Goal: Task Accomplishment & Management: Complete application form

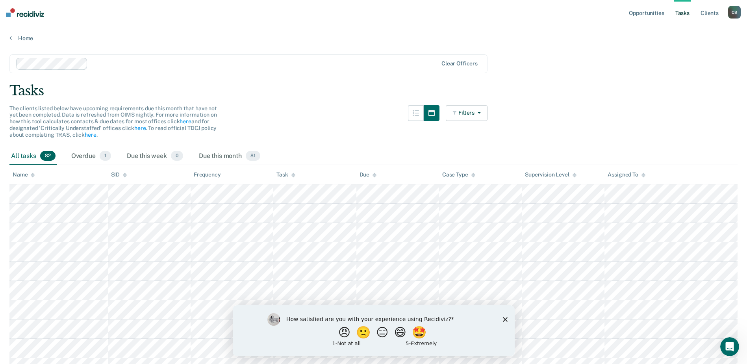
click at [504, 320] on polygon "Close survey" at bounding box center [505, 319] width 5 height 5
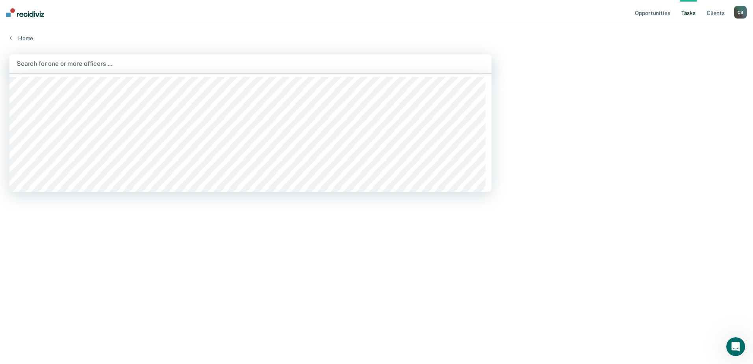
click at [101, 67] on div at bounding box center [251, 63] width 468 height 9
type input "nel"
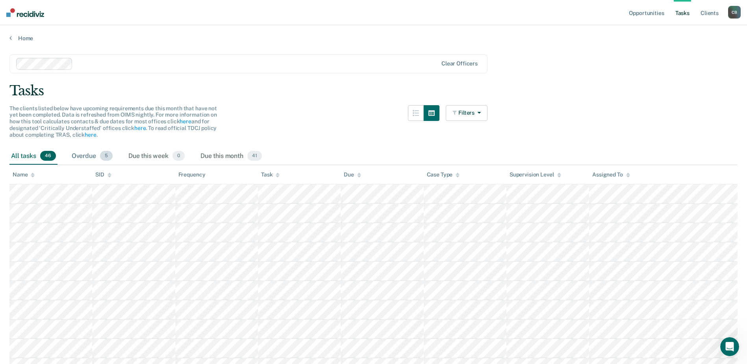
click at [92, 155] on div "Overdue 5" at bounding box center [92, 156] width 44 height 17
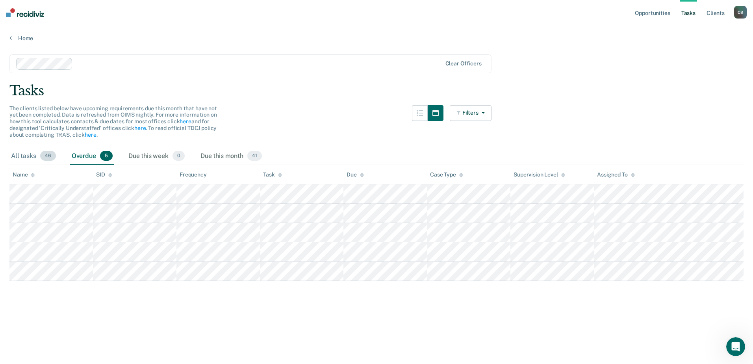
click at [28, 152] on div "All tasks 46" at bounding box center [33, 156] width 48 height 17
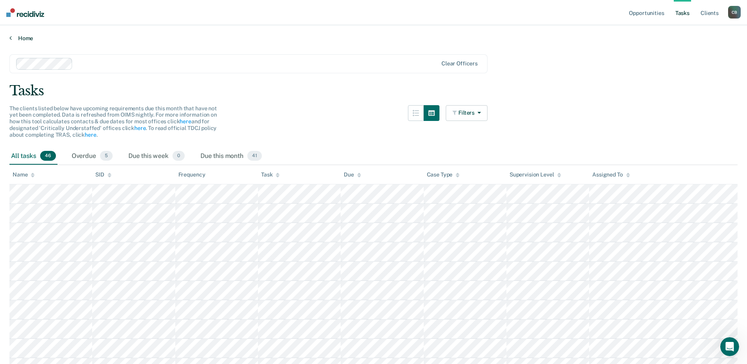
click at [14, 40] on link "Home" at bounding box center [373, 38] width 728 height 7
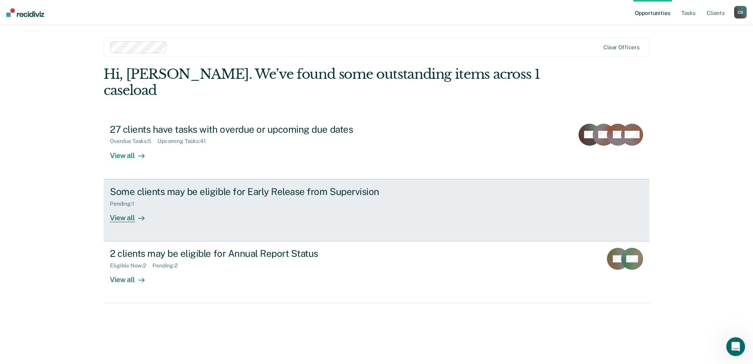
click at [136, 207] on div "View all" at bounding box center [132, 214] width 44 height 15
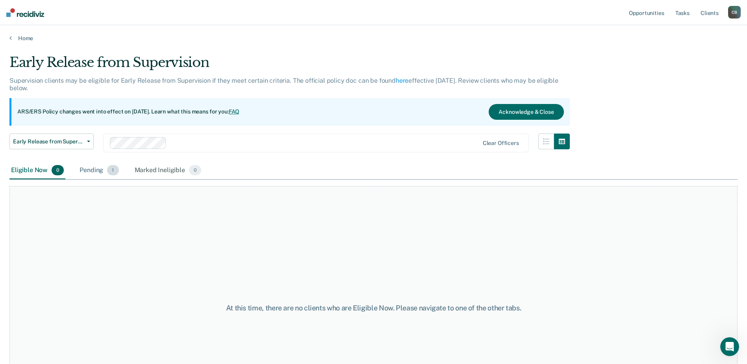
click at [97, 166] on div "Pending 1" at bounding box center [99, 170] width 42 height 17
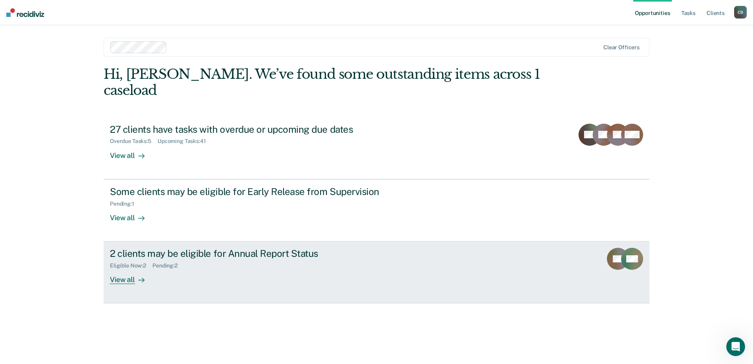
click at [121, 269] on div "View all" at bounding box center [132, 276] width 44 height 15
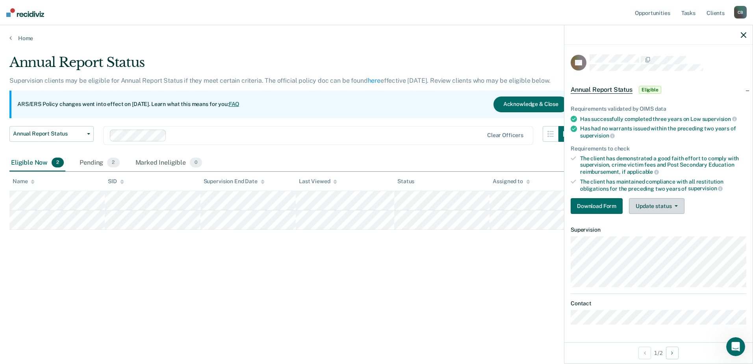
click at [675, 205] on icon "button" at bounding box center [676, 206] width 3 height 2
click at [721, 170] on div "The client has demonstrated a good faith effort to comply with supervision, cri…" at bounding box center [663, 165] width 166 height 20
click at [604, 205] on button "Download Form" at bounding box center [597, 206] width 52 height 16
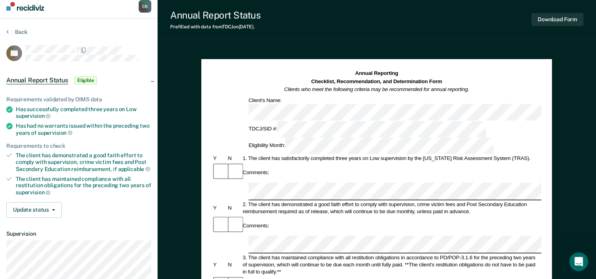
scroll to position [5, 0]
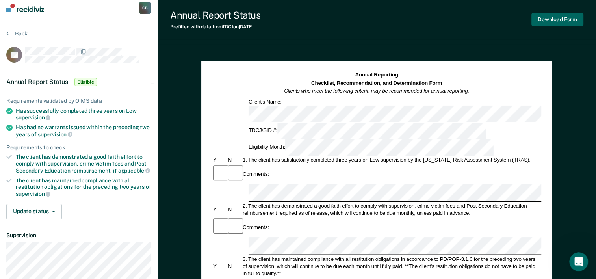
click at [550, 19] on button "Download Form" at bounding box center [557, 19] width 52 height 13
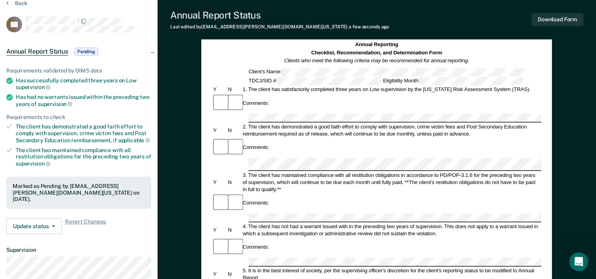
scroll to position [2, 0]
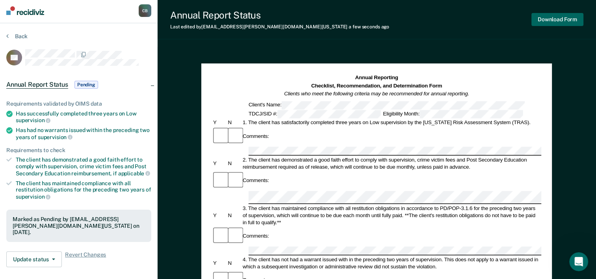
click at [558, 15] on button "Download Form" at bounding box center [557, 19] width 52 height 13
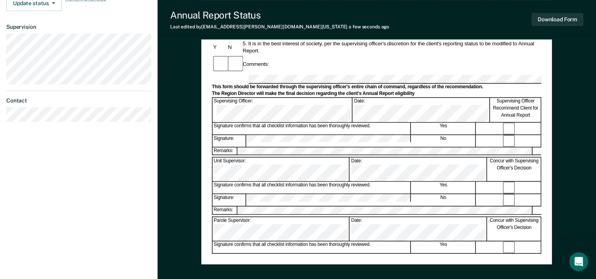
scroll to position [263, 0]
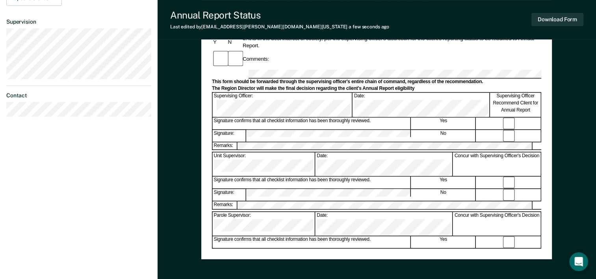
click at [310, 232] on div "Annual Reporting Checklist, Recommendation, and Determination Form Clients who …" at bounding box center [376, 31] width 329 height 436
click at [545, 17] on button "Download Form" at bounding box center [557, 19] width 52 height 13
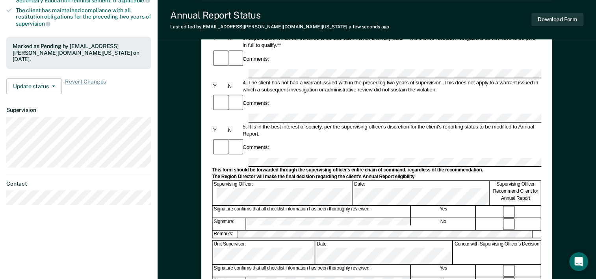
scroll to position [190, 0]
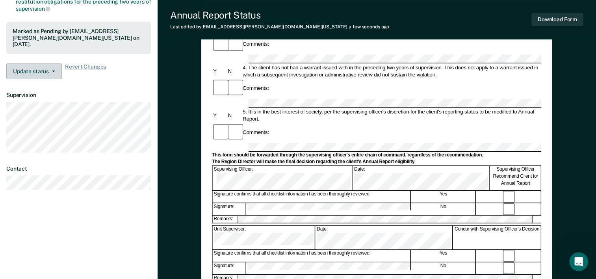
click at [39, 66] on button "Update status" at bounding box center [34, 71] width 56 height 16
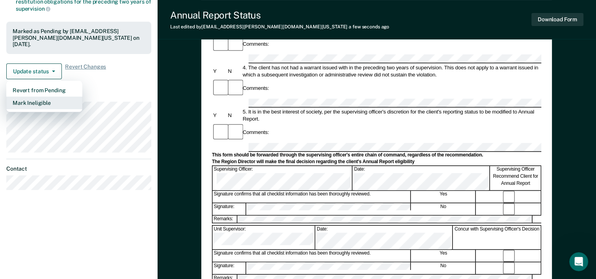
click at [51, 102] on button "Mark Ineligible" at bounding box center [44, 103] width 76 height 13
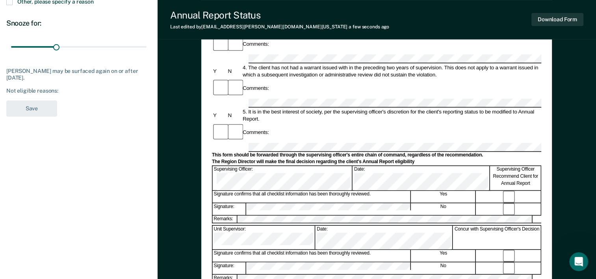
drag, startPoint x: 594, startPoint y: 154, endPoint x: 605, endPoint y: 78, distance: 77.5
click at [162, 158] on div "Annual Reporting Checklist, Recommendation, and Determination Form Clients who …" at bounding box center [377, 126] width 438 height 535
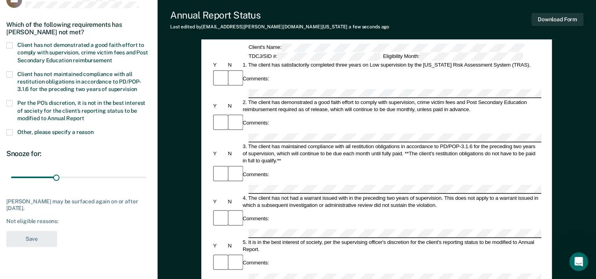
scroll to position [0, 0]
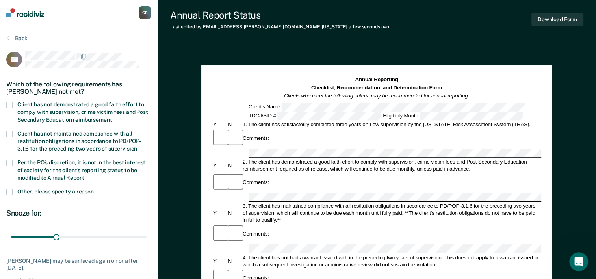
click at [8, 103] on span at bounding box center [9, 105] width 6 height 6
click at [112, 117] on input "Client has not demonstrated a good faith effort to comply with supervision, cri…" at bounding box center [112, 117] width 0 height 0
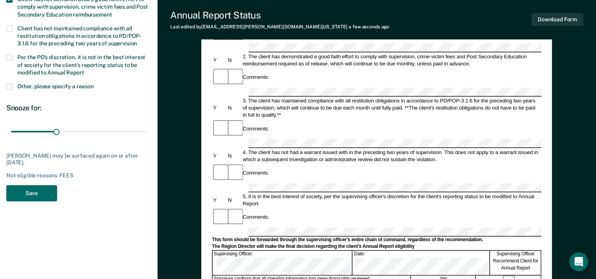
scroll to position [106, 0]
click at [28, 194] on button "Save" at bounding box center [31, 193] width 51 height 16
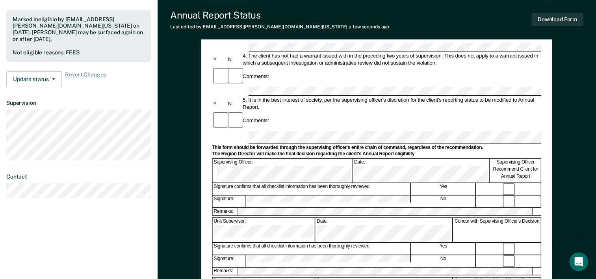
scroll to position [238, 0]
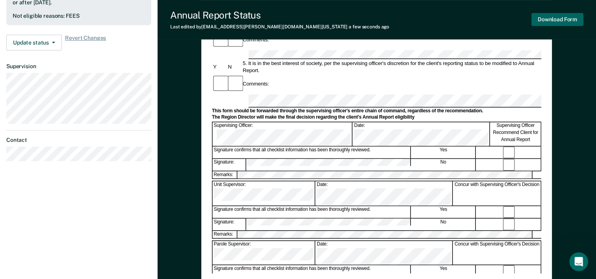
click at [550, 19] on button "Download Form" at bounding box center [557, 19] width 52 height 13
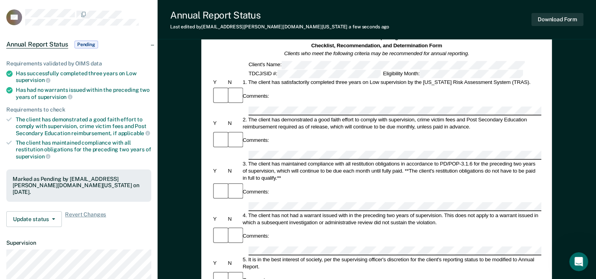
scroll to position [0, 0]
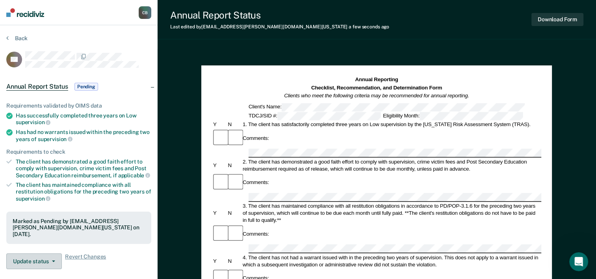
click at [55, 257] on button "Update status" at bounding box center [34, 261] width 56 height 16
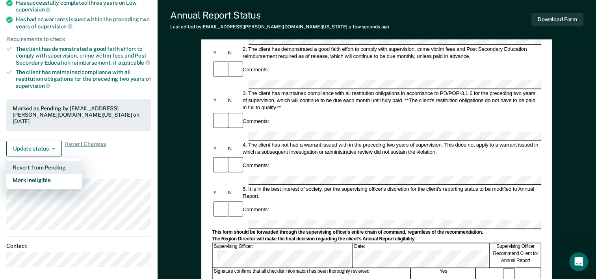
scroll to position [113, 0]
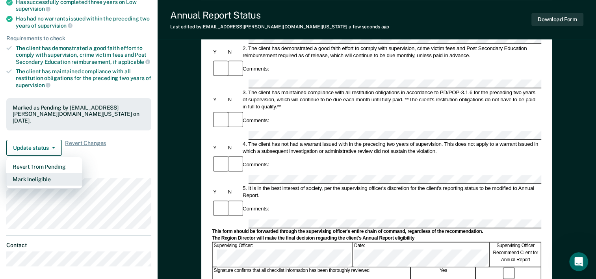
click at [31, 178] on button "Mark Ineligible" at bounding box center [44, 179] width 76 height 13
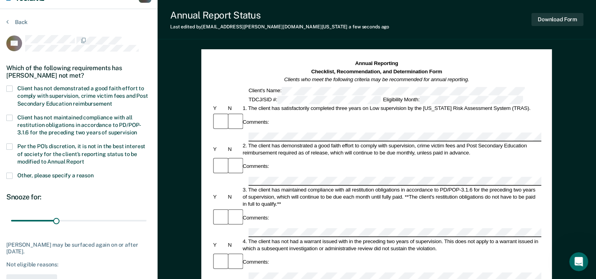
scroll to position [16, 0]
click at [10, 91] on label "Client has not demonstrated a good faith effort to comply with supervision, cri…" at bounding box center [78, 97] width 145 height 23
click at [112, 101] on input "Client has not demonstrated a good faith effort to comply with supervision, cri…" at bounding box center [112, 101] width 0 height 0
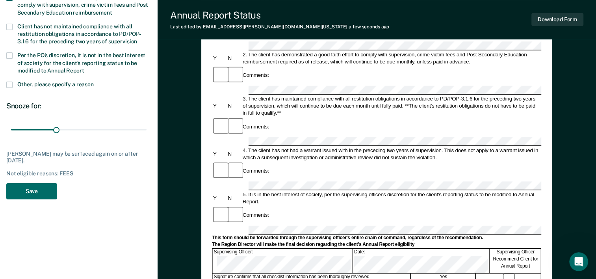
scroll to position [150, 0]
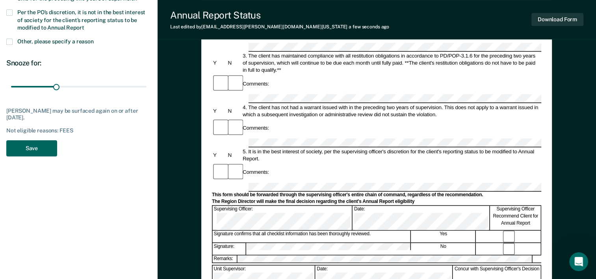
click at [16, 146] on button "Save" at bounding box center [31, 148] width 51 height 16
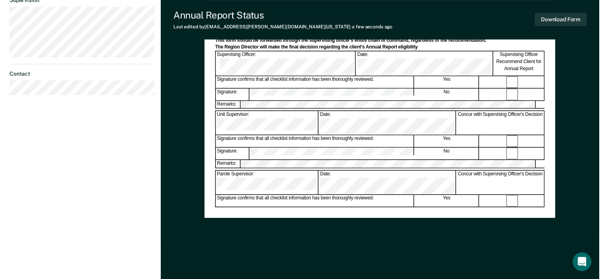
scroll to position [0, 0]
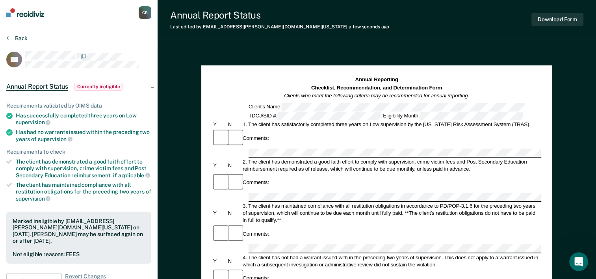
click at [15, 36] on button "Back" at bounding box center [16, 38] width 21 height 7
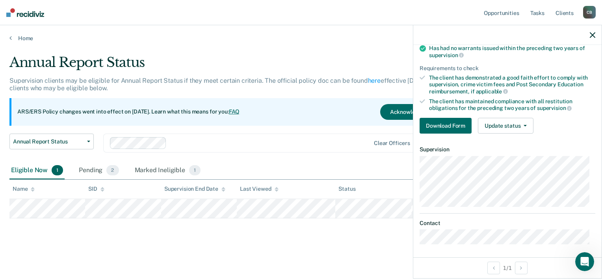
scroll to position [57, 0]
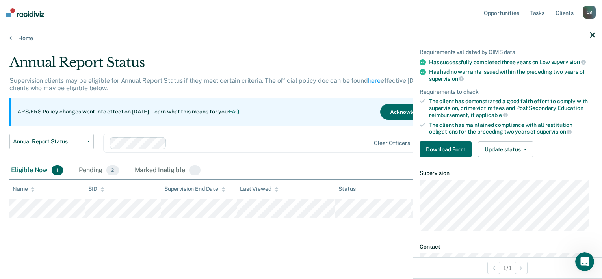
click at [447, 98] on div "The client has demonstrated a good faith effort to comply with supervision, cri…" at bounding box center [512, 108] width 166 height 20
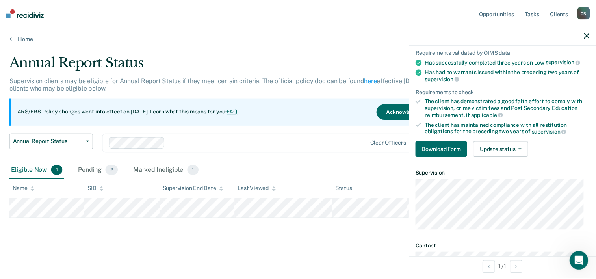
scroll to position [0, 0]
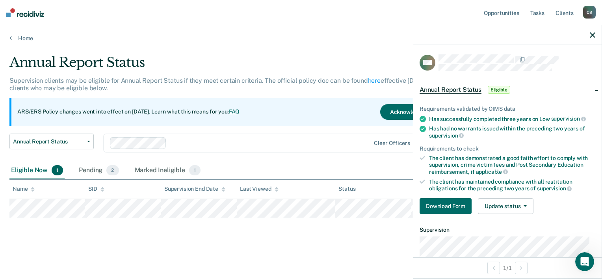
click at [466, 86] on span "Annual Report Status" at bounding box center [451, 90] width 62 height 8
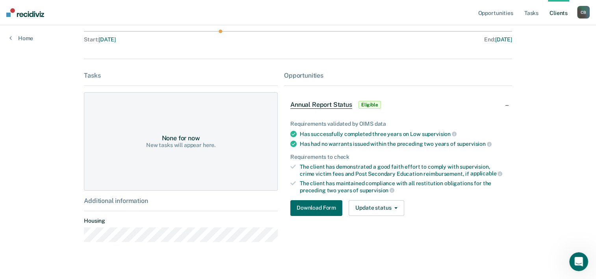
scroll to position [99, 0]
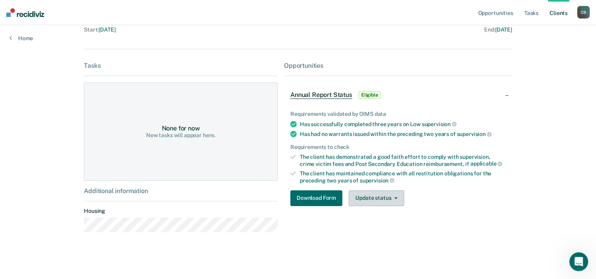
click at [360, 197] on button "Update status" at bounding box center [377, 198] width 56 height 16
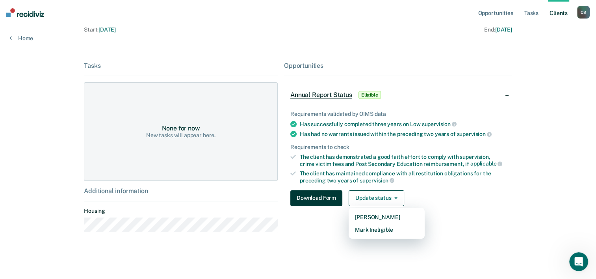
click at [310, 195] on button "Download Form" at bounding box center [316, 198] width 52 height 16
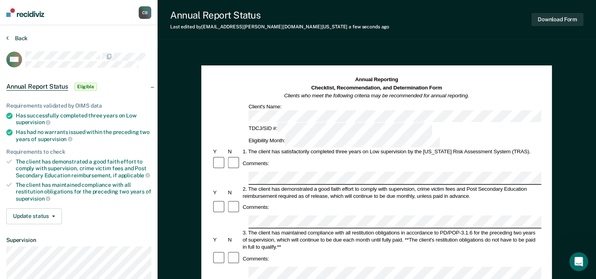
click at [11, 36] on button "Back" at bounding box center [16, 38] width 21 height 7
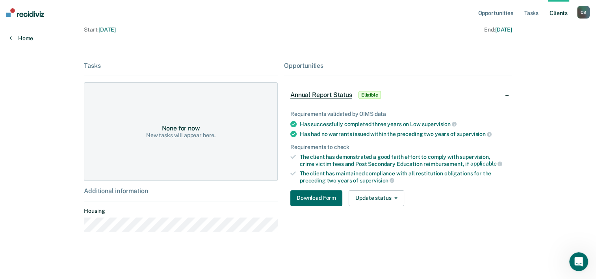
click at [19, 38] on link "Home" at bounding box center [21, 38] width 24 height 7
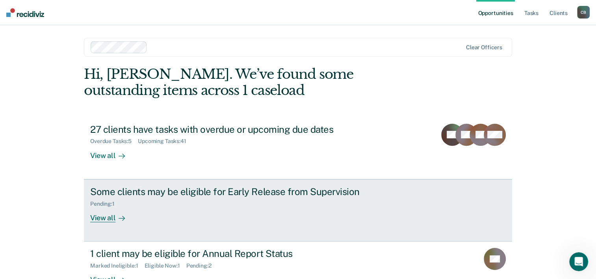
click at [163, 216] on div "Some clients may be eligible for Early Release from Supervision Pending : 1 Vie…" at bounding box center [237, 204] width 295 height 36
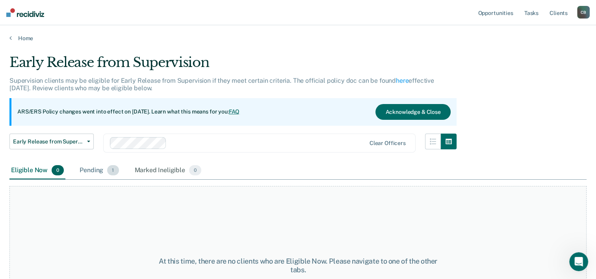
click at [90, 171] on div "Pending 1" at bounding box center [99, 170] width 42 height 17
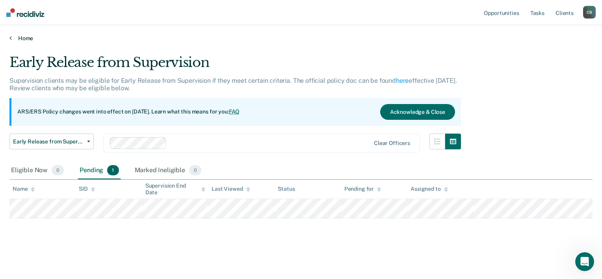
click at [25, 36] on link "Home" at bounding box center [300, 38] width 583 height 7
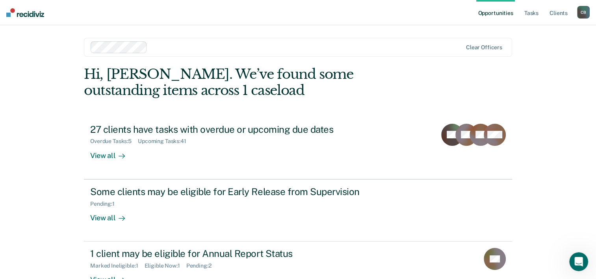
click at [17, 15] on img at bounding box center [25, 12] width 38 height 9
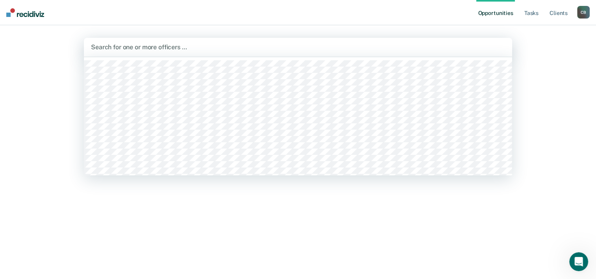
click at [132, 47] on div at bounding box center [298, 47] width 414 height 9
type input "che"
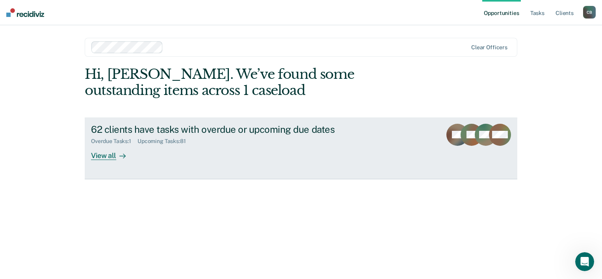
click at [100, 152] on div "View all" at bounding box center [113, 152] width 44 height 15
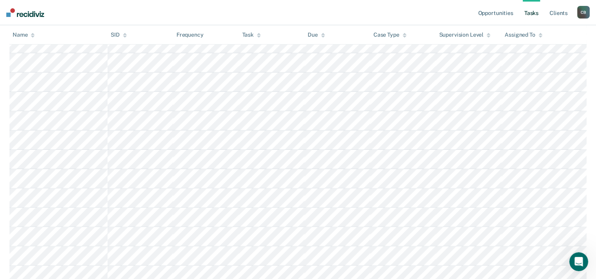
scroll to position [50, 0]
